Goal: Information Seeking & Learning: Learn about a topic

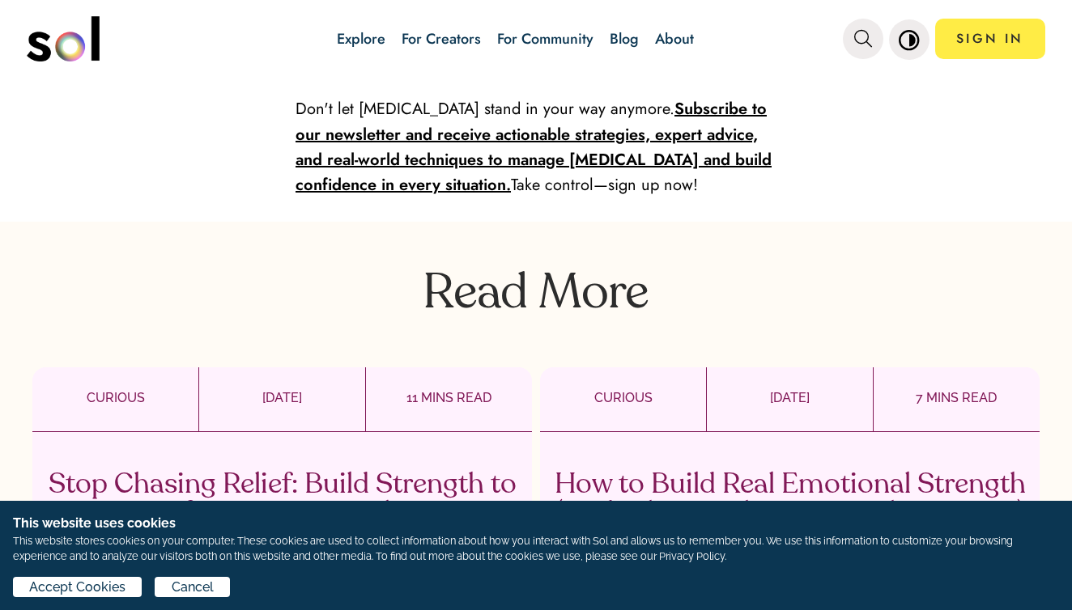
scroll to position [5128, 0]
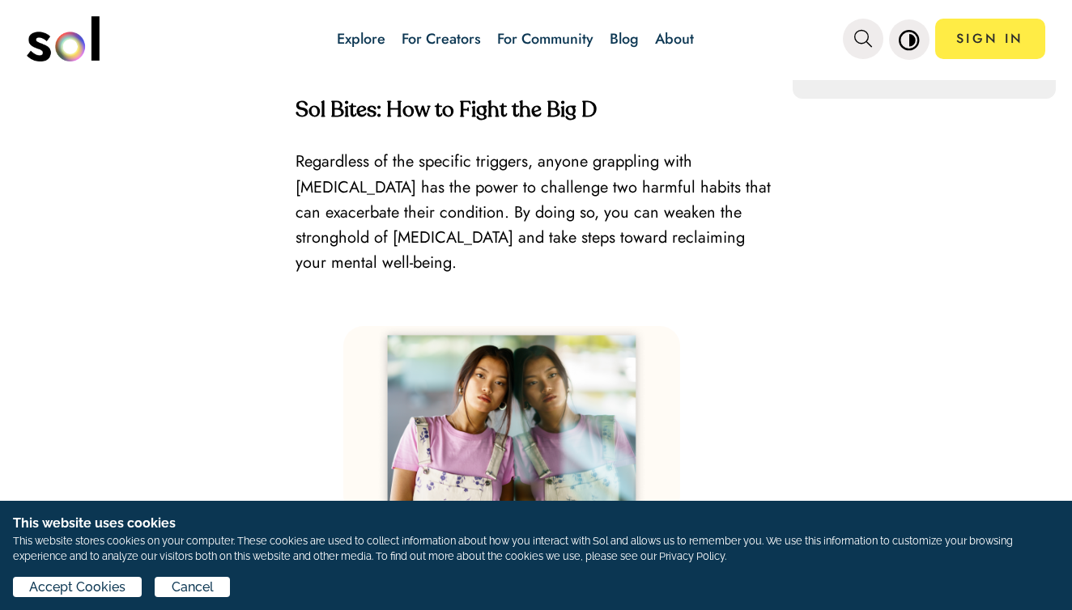
scroll to position [1778, 0]
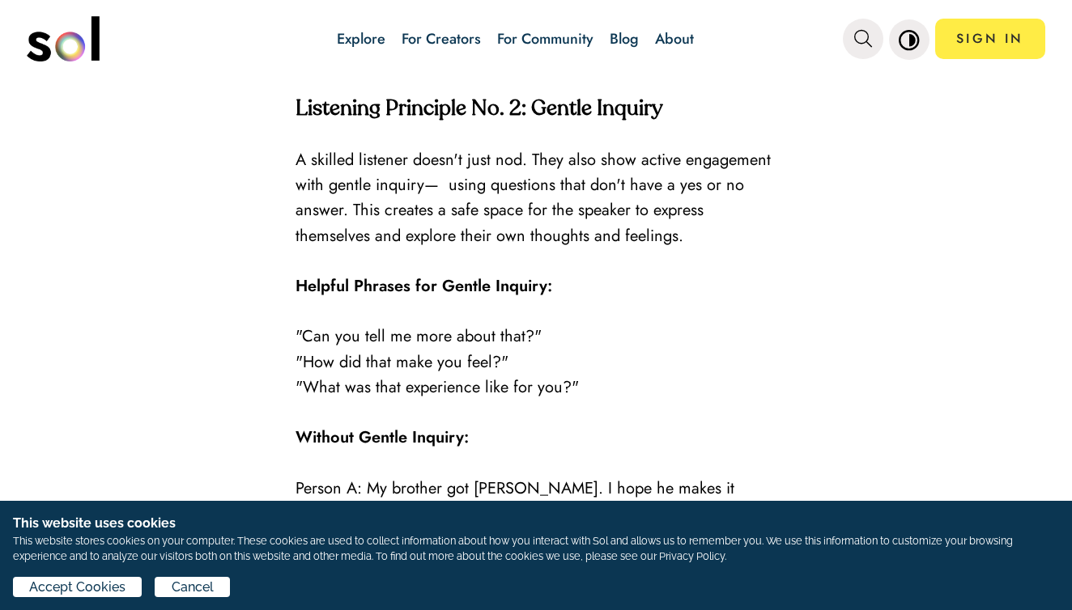
scroll to position [2004, 0]
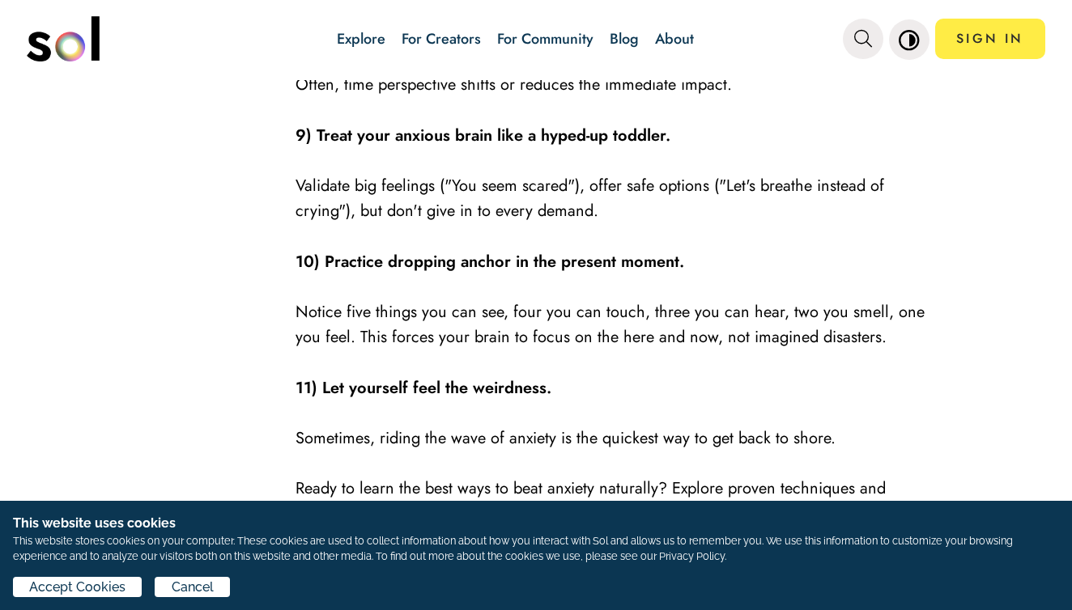
scroll to position [2486, 0]
